Goal: Transaction & Acquisition: Purchase product/service

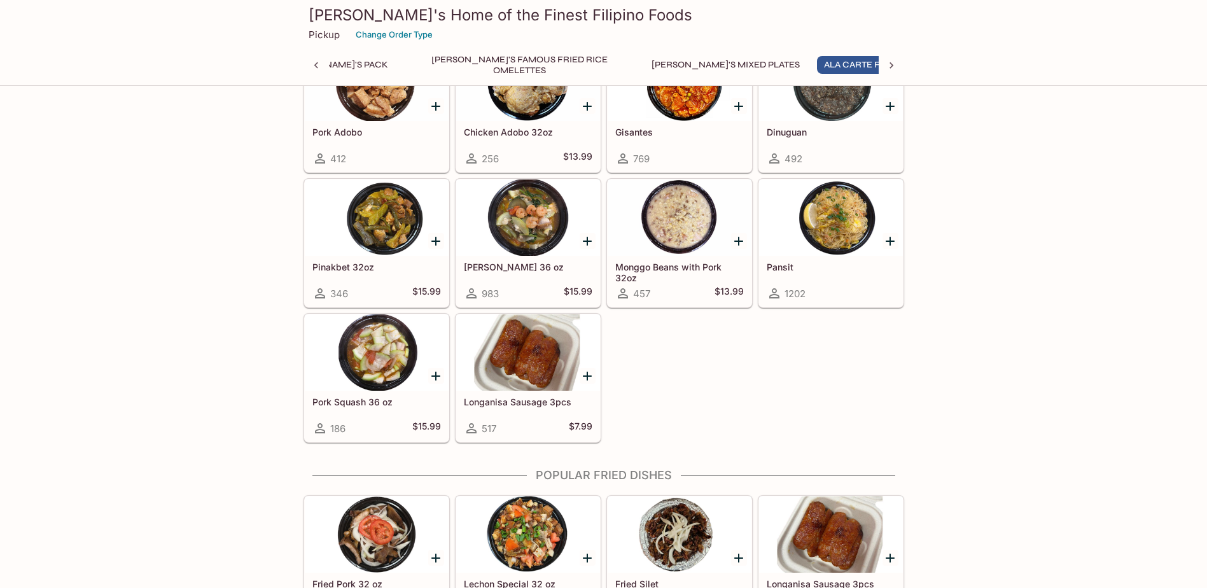
scroll to position [954, 0]
click at [890, 238] on icon "Add Pansit" at bounding box center [890, 240] width 9 height 9
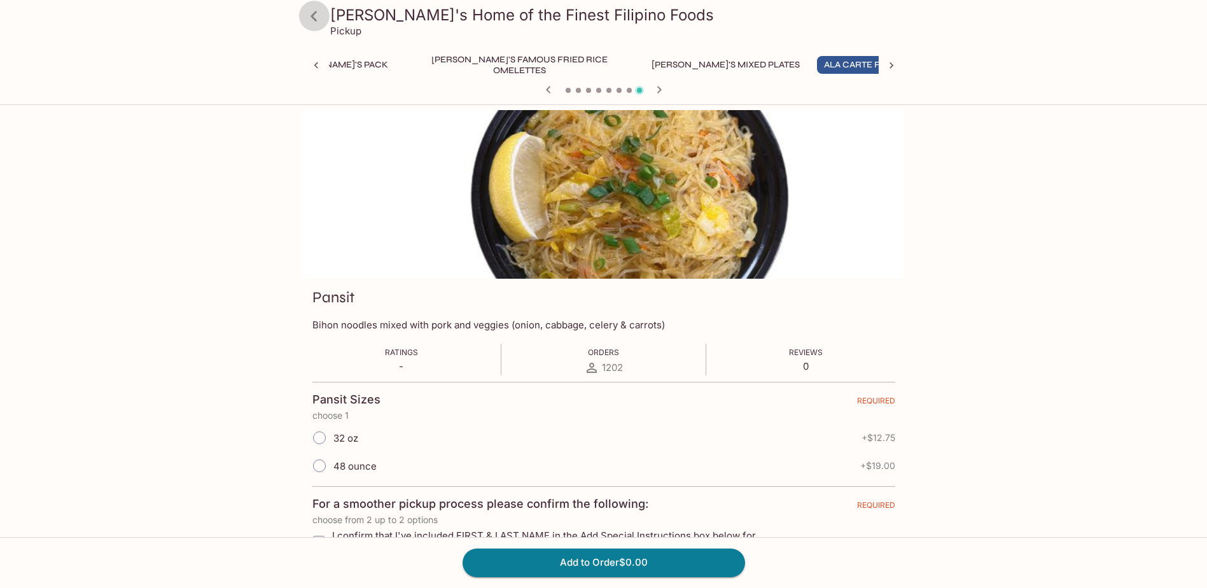
click at [328, 16] on link at bounding box center [315, 16] width 32 height 32
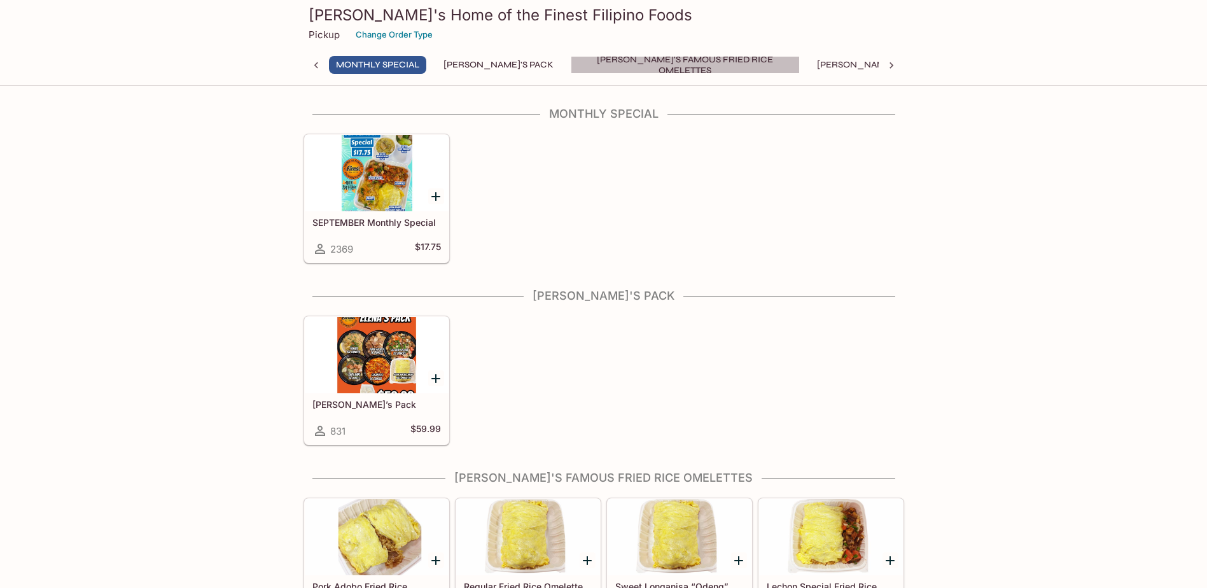
click at [639, 60] on button "[PERSON_NAME]'s Famous Fried Rice Omelettes" at bounding box center [685, 65] width 229 height 18
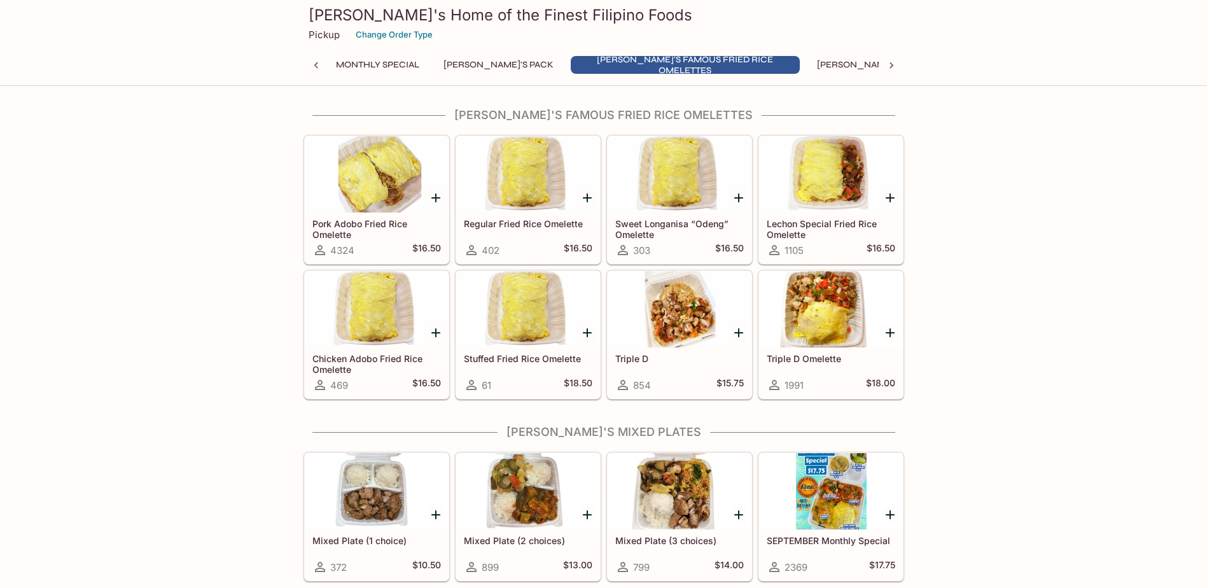
click at [680, 304] on div at bounding box center [680, 309] width 144 height 76
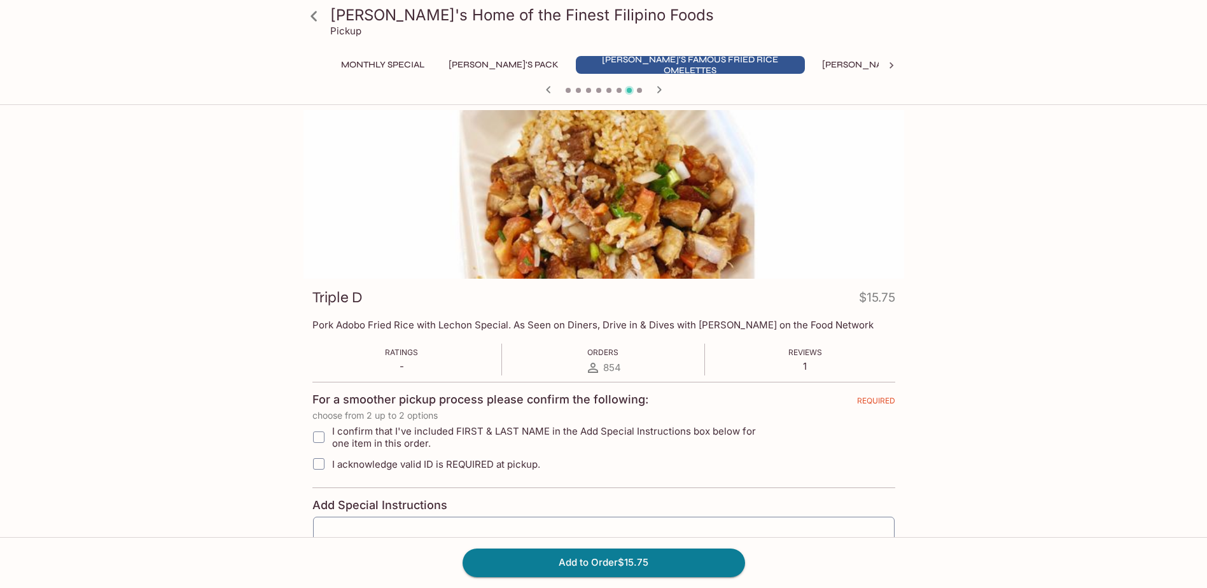
click at [660, 90] on icon "button" at bounding box center [659, 89] width 4 height 7
